Goal: Transaction & Acquisition: Subscribe to service/newsletter

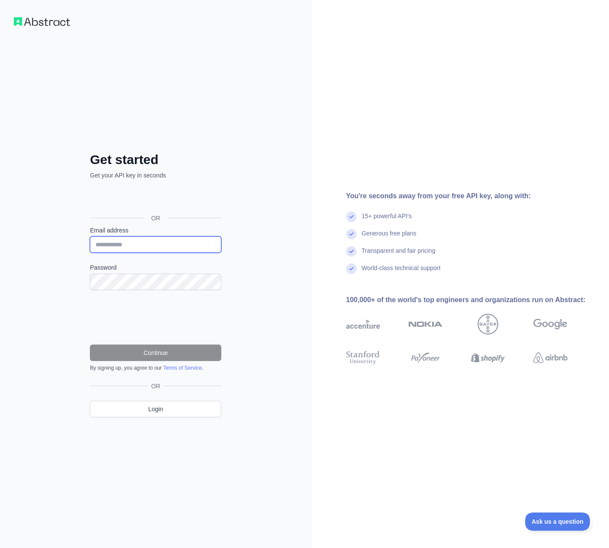
click at [147, 247] on input "Email address" at bounding box center [155, 244] width 131 height 16
type input "**********"
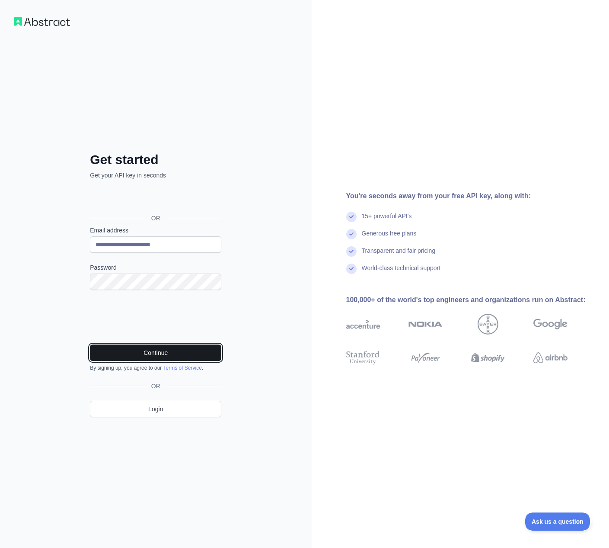
click at [157, 350] on button "Continue" at bounding box center [155, 352] width 131 height 16
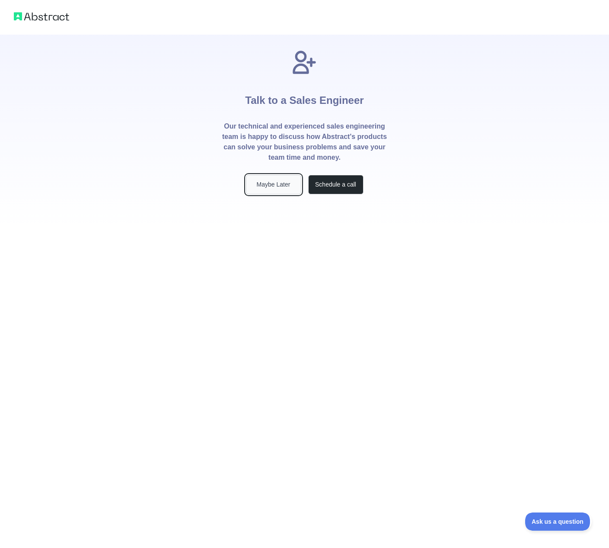
click at [272, 188] on button "Maybe Later" at bounding box center [273, 184] width 55 height 19
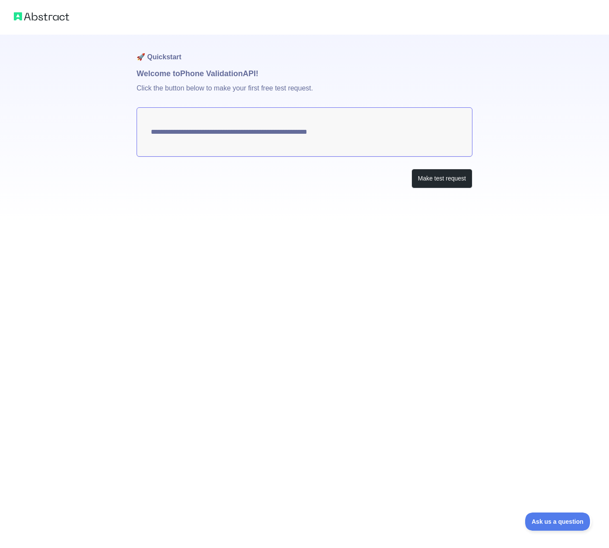
click at [357, 140] on textarea "**********" at bounding box center [305, 131] width 336 height 49
click at [439, 176] on button "Make test request" at bounding box center [442, 178] width 61 height 19
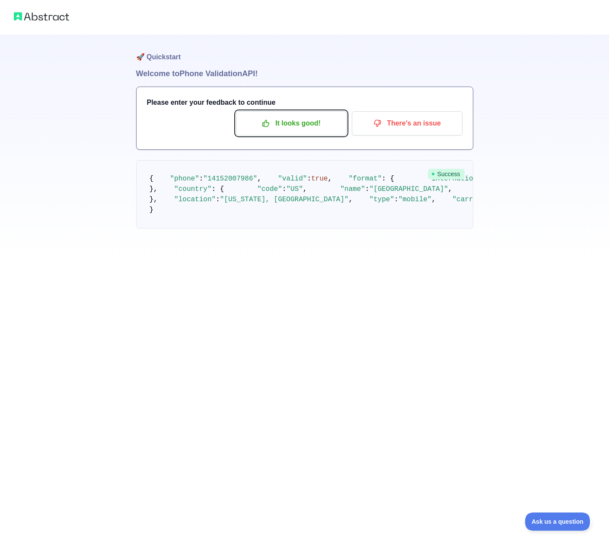
drag, startPoint x: 305, startPoint y: 118, endPoint x: 259, endPoint y: 191, distance: 86.5
click at [255, 263] on div "🚀 Quickstart Welcome to Phone Validation API! Please enter your feedback to con…" at bounding box center [304, 149] width 337 height 228
click at [291, 118] on p "It looks good!" at bounding box center [292, 123] width 98 height 15
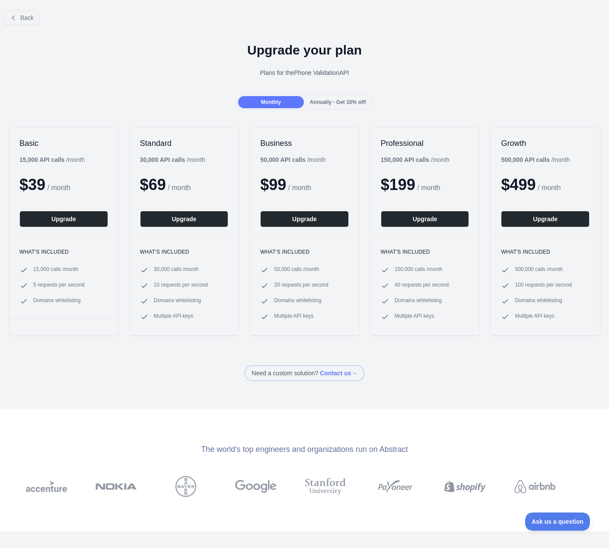
click at [326, 102] on span "Annually - Get 10% off!" at bounding box center [338, 102] width 57 height 6
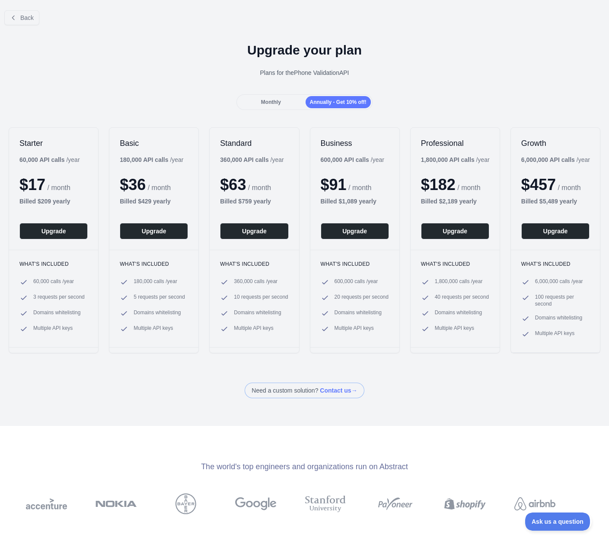
click at [270, 104] on span "Monthly" at bounding box center [271, 102] width 20 height 6
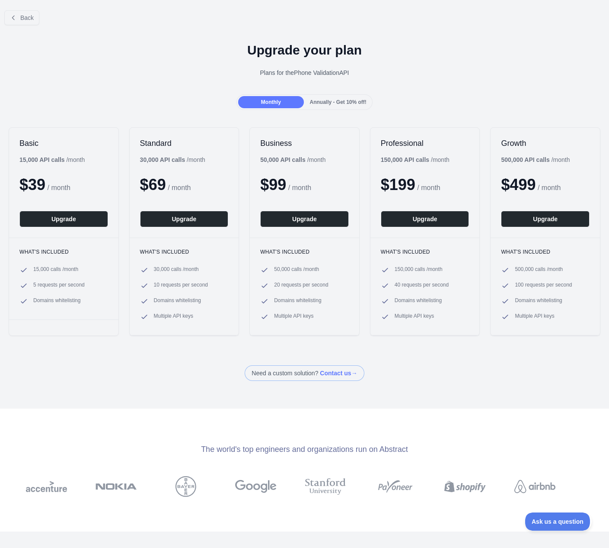
click at [355, 99] on span "Annually - Get 10% off!" at bounding box center [338, 102] width 57 height 6
